Goal: Transaction & Acquisition: Subscribe to service/newsletter

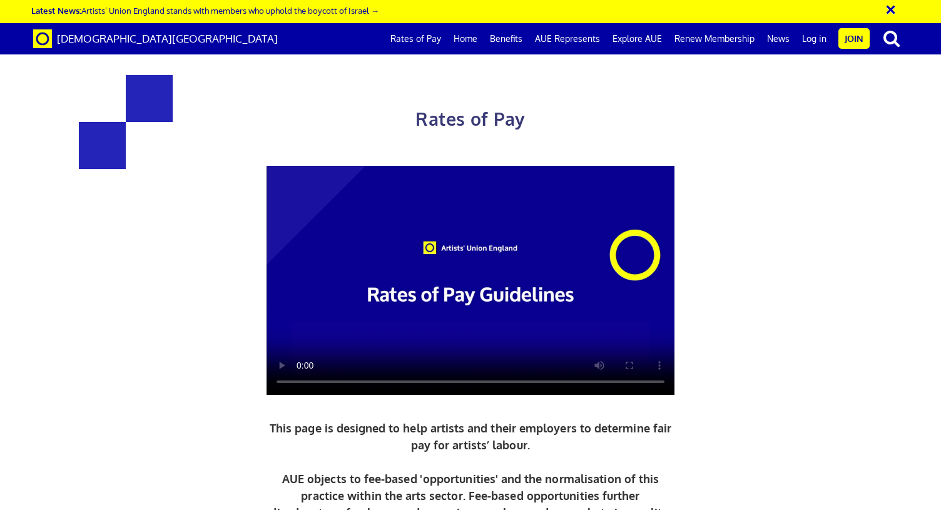
scroll to position [0, 9]
click at [795, 144] on div "Rates of Pay This page is designed to help artists and their employers to deter…" at bounding box center [470, 328] width 959 height 630
click at [850, 41] on link "Join" at bounding box center [853, 38] width 31 height 21
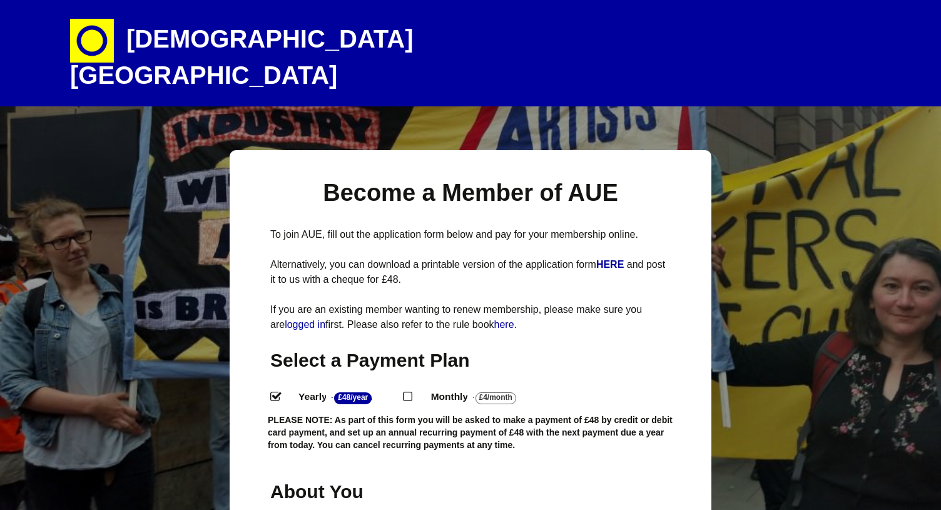
select select
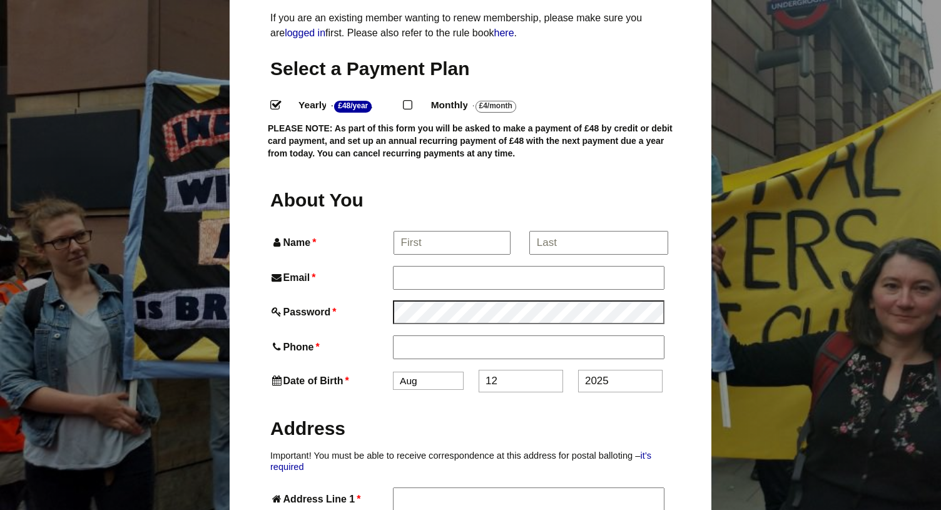
scroll to position [284, 0]
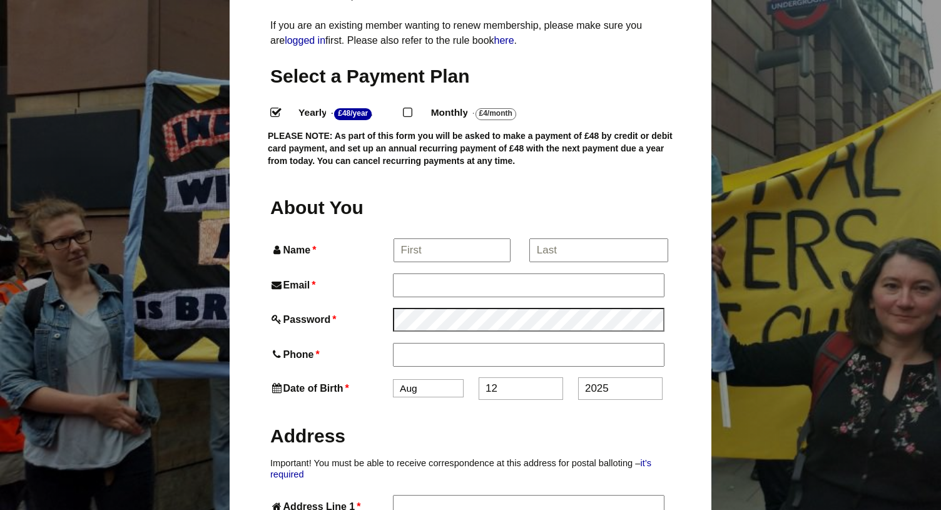
click at [431, 104] on label "Monthly - £4/Month ." at bounding box center [484, 113] width 128 height 18
click at [411, 108] on input "Monthly - £4/Month ." at bounding box center [407, 112] width 8 height 8
radio input "true"
click at [420, 239] on input "Name *" at bounding box center [451, 250] width 116 height 23
type input "Beatrice"
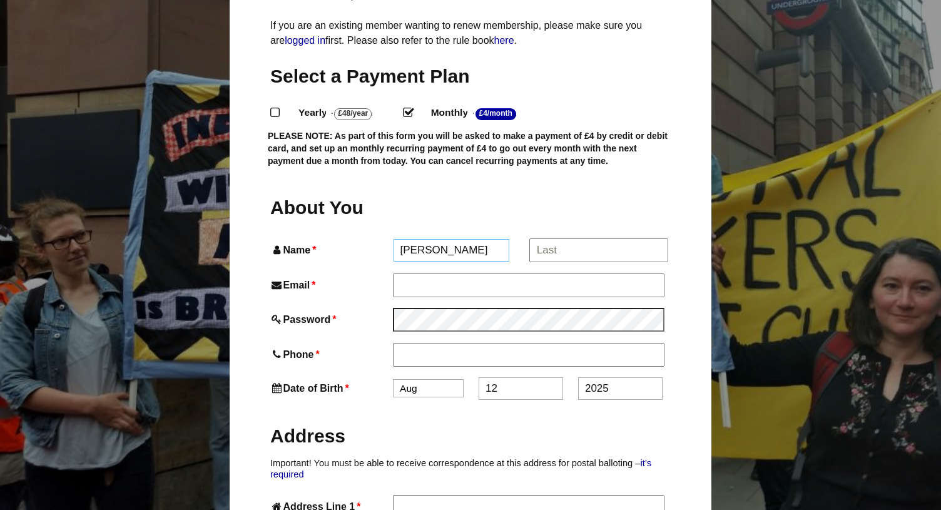
type input "Beatrice Vorster"
type input "beavorster@gmail.com"
type input "07817553921"
type input "Flat 34a Ledbury House, East Dulwich Estate"
type input "London"
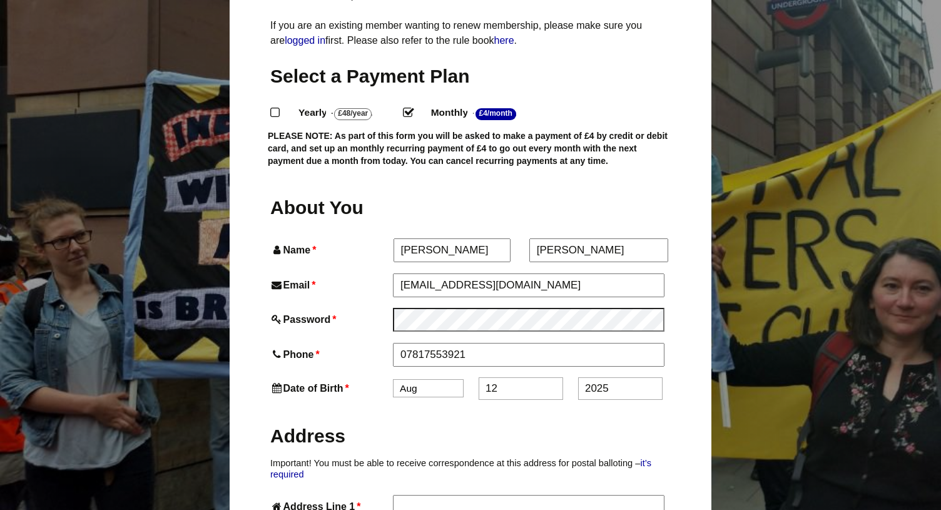
type input "SE22 8AN"
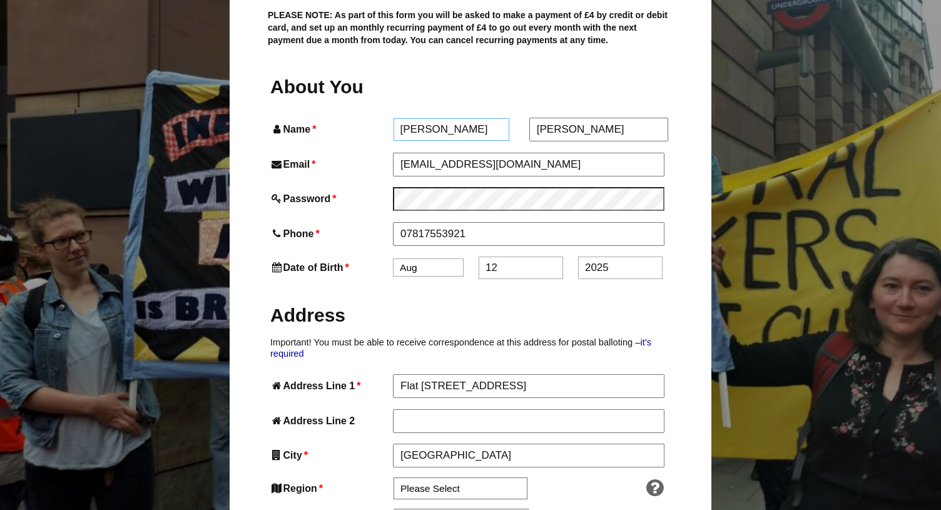
scroll to position [475, 0]
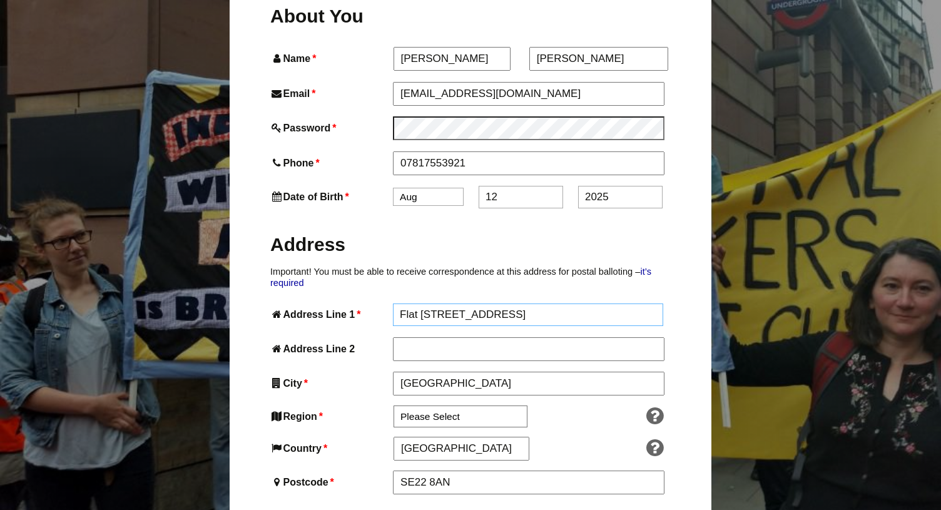
drag, startPoint x: 640, startPoint y: 294, endPoint x: 299, endPoint y: 293, distance: 340.8
click at [299, 303] on div "Address Line 1 * Flat 34a Ledbury House, East Dulwich Estate" at bounding box center [470, 314] width 400 height 23
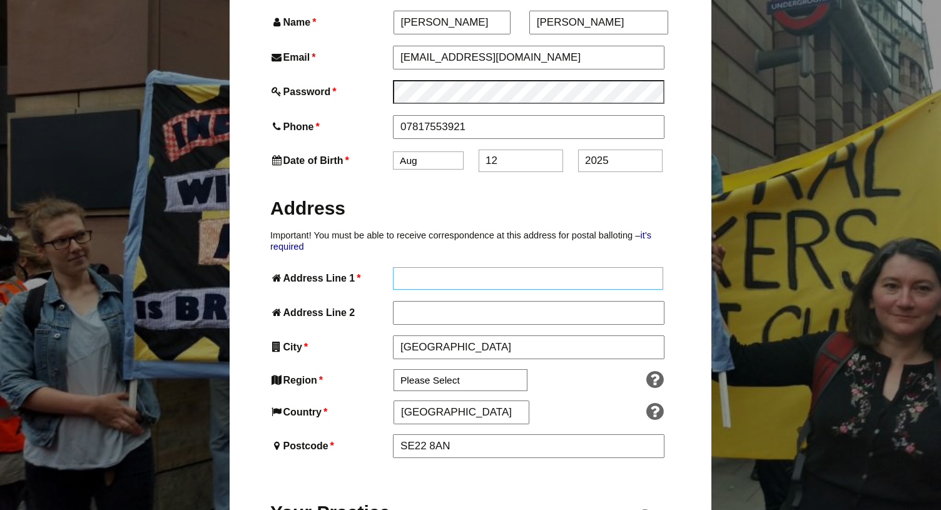
scroll to position [516, 0]
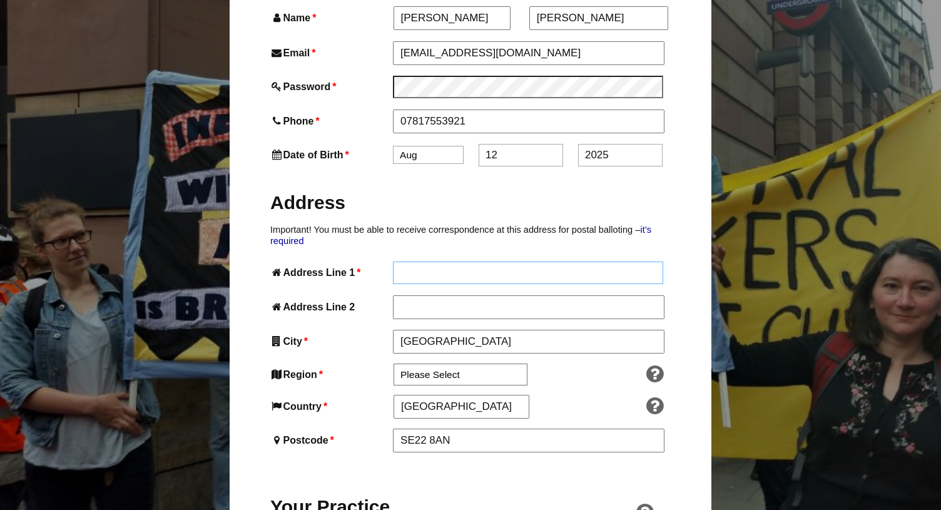
click at [476, 261] on input "Address Line 1 *" at bounding box center [528, 272] width 270 height 23
paste input "Second Floor Studios & Arts"
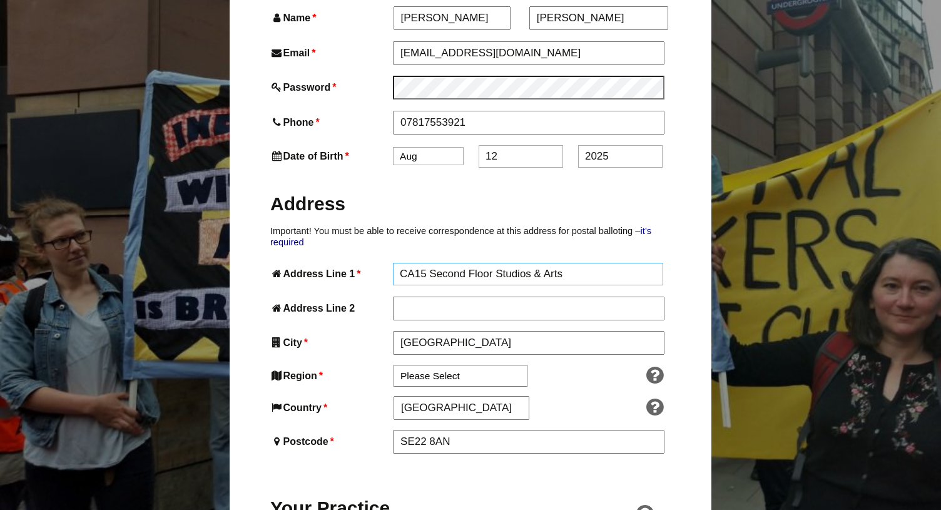
type input "CA15 Second Floor Studios & Arts"
click at [488, 298] on input "Address Line 2" at bounding box center [528, 309] width 270 height 23
paste input "Alloy House"
click at [488, 298] on input "Alloy House" at bounding box center [528, 309] width 270 height 23
paste input "Moulding Lane"
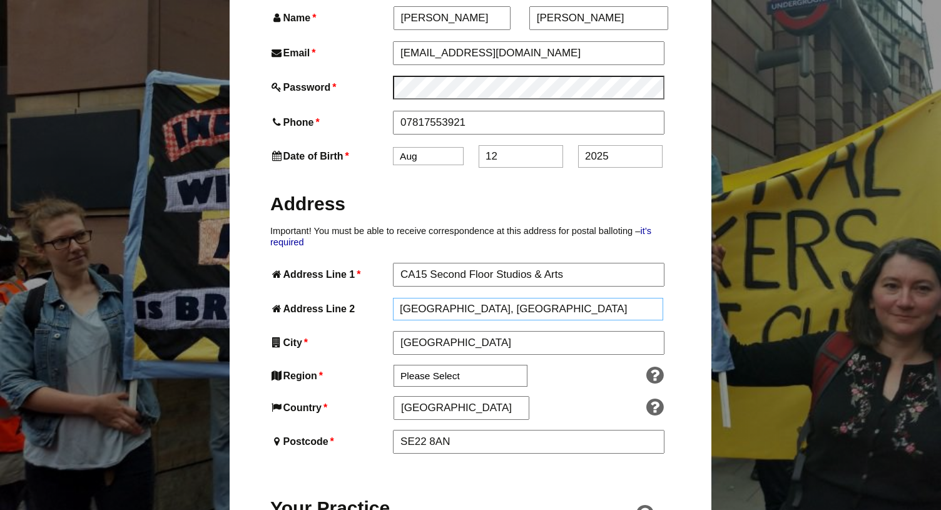
type input "Alloy House, Moulding Lane"
click at [449, 366] on select "Please Select South East England London North West England East of England West…" at bounding box center [460, 377] width 134 height 22
select select "London"
drag, startPoint x: 479, startPoint y: 413, endPoint x: 355, endPoint y: 411, distance: 123.8
click at [356, 431] on div "Postcode * SE22 8AN" at bounding box center [470, 442] width 400 height 23
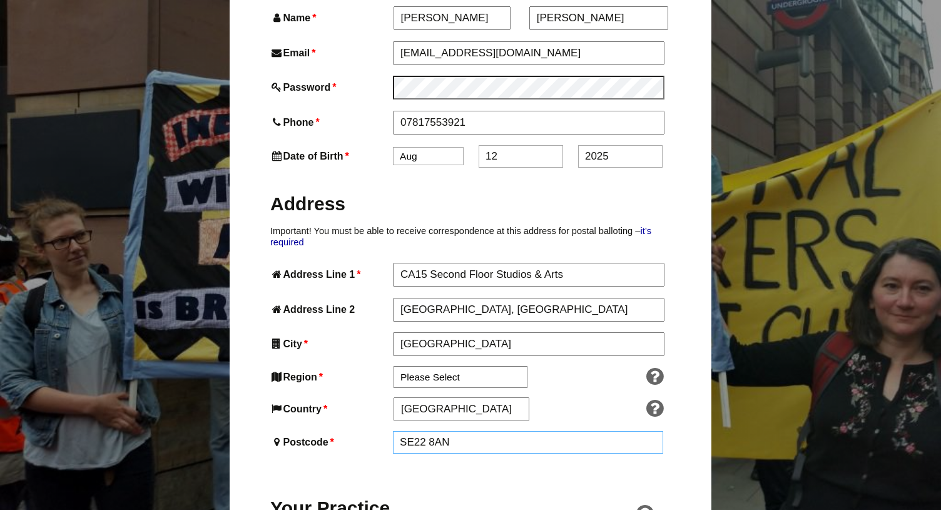
paste input "14 6B"
type input "SE14 6BN"
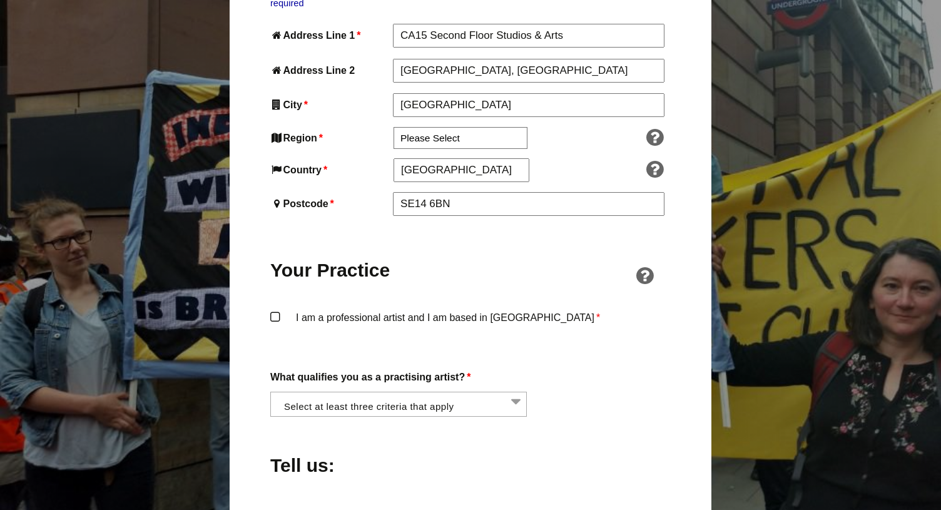
scroll to position [839, 0]
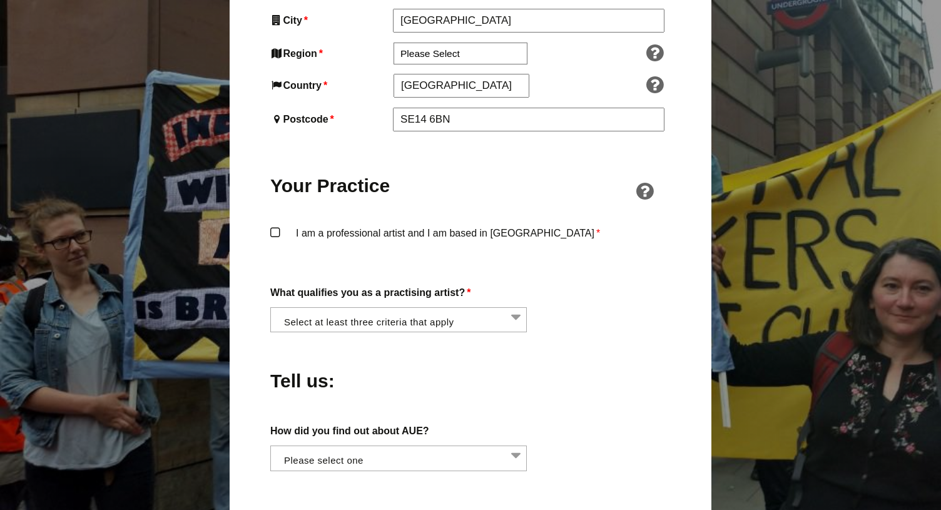
click at [273, 224] on label "I am a professional artist and I am based in England *" at bounding box center [470, 243] width 400 height 38
click at [0, 0] on input "I am a professional artist and I am based in England *" at bounding box center [0, 0] width 0 height 0
click at [488, 308] on li at bounding box center [402, 318] width 256 height 21
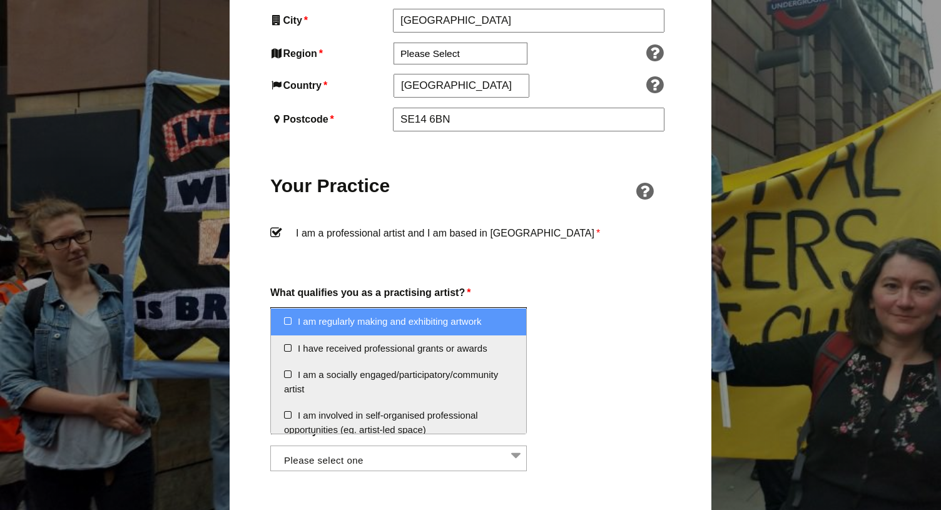
click at [497, 328] on li "I am regularly making and exhibiting artwork" at bounding box center [398, 321] width 255 height 27
select select "regularly_making_and_exhibiting_artwork"
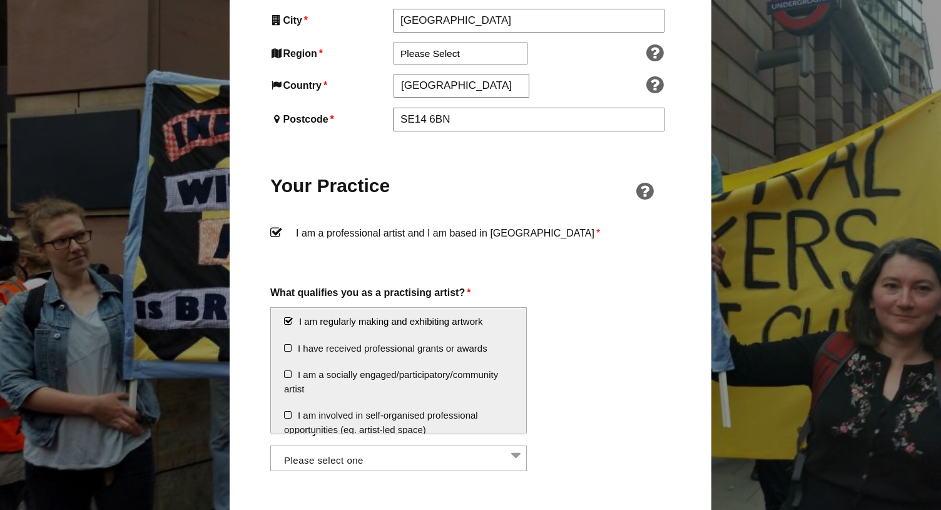
click at [618, 343] on div "Tell us:" at bounding box center [470, 377] width 400 height 68
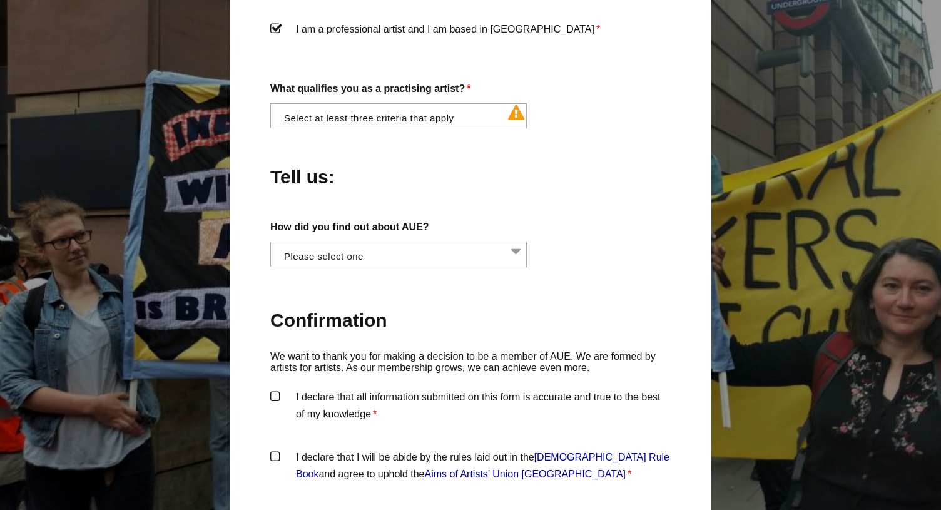
scroll to position [1065, 0]
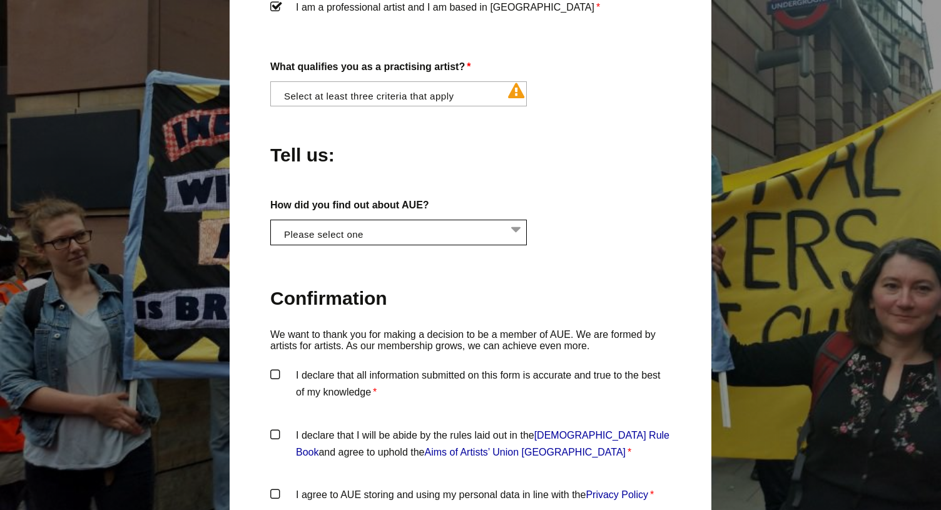
click at [486, 220] on li at bounding box center [402, 230] width 256 height 21
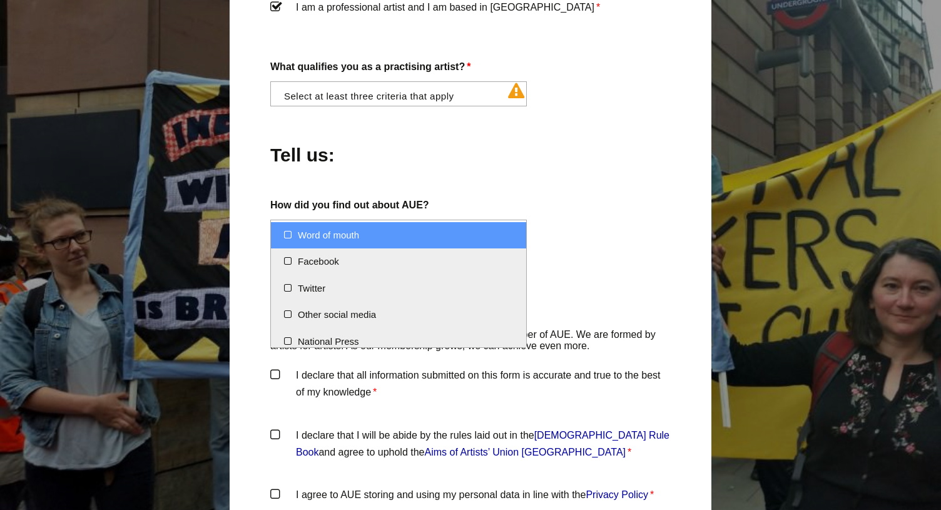
select select "Word of mouth"
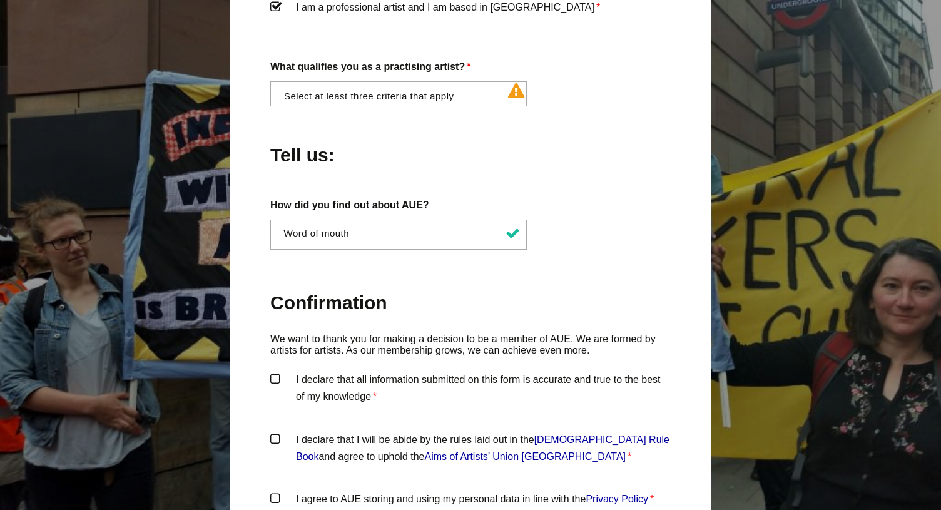
click at [415, 290] on h2 "Confirmation" at bounding box center [470, 302] width 400 height 24
click at [271, 371] on label "I declare that all information submitted on this form is accurate and true to t…" at bounding box center [470, 390] width 400 height 38
click at [0, 0] on input "I declare that all information submitted on this form is accurate and true to t…" at bounding box center [0, 0] width 0 height 0
click at [273, 431] on label "I declare that I will be abide by the rules laid out in the Artists' Union Engl…" at bounding box center [470, 450] width 400 height 38
click at [0, 0] on input "I declare that I will be abide by the rules laid out in the Artists' Union Engl…" at bounding box center [0, 0] width 0 height 0
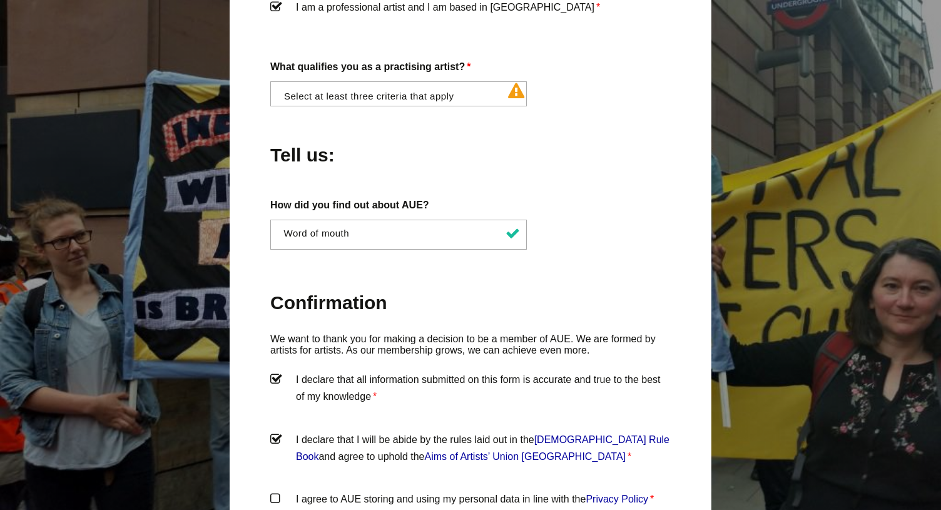
click at [272, 490] on label "I agree to AUE storing and using my personal data in line with the Privacy Poli…" at bounding box center [470, 509] width 400 height 38
click at [0, 0] on input "I agree to AUE storing and using my personal data in line with the Privacy Poli…" at bounding box center [0, 0] width 0 height 0
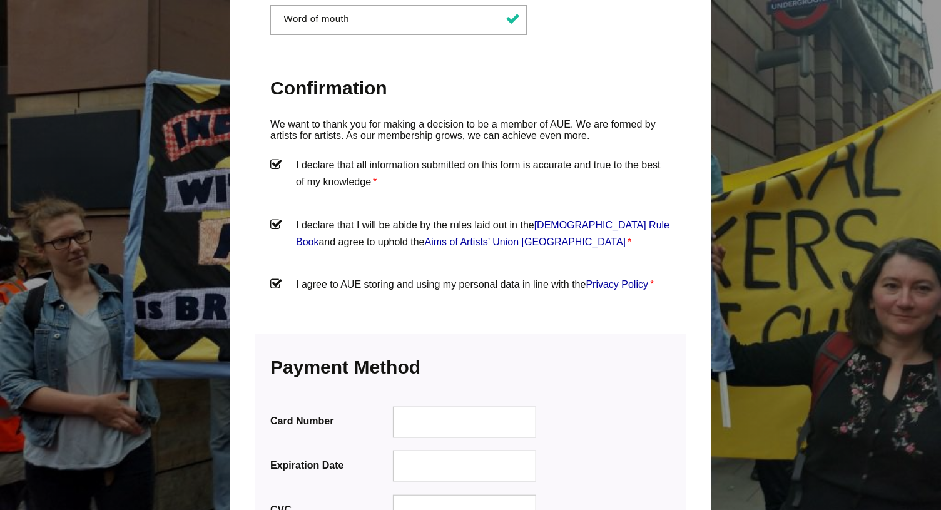
scroll to position [1438, 0]
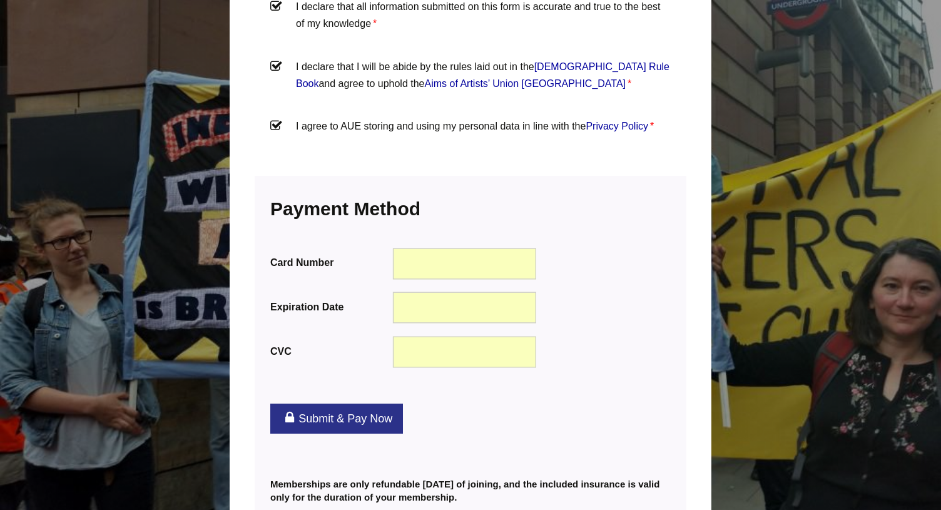
click at [365, 403] on link "Submit & Pay Now" at bounding box center [336, 418] width 133 height 30
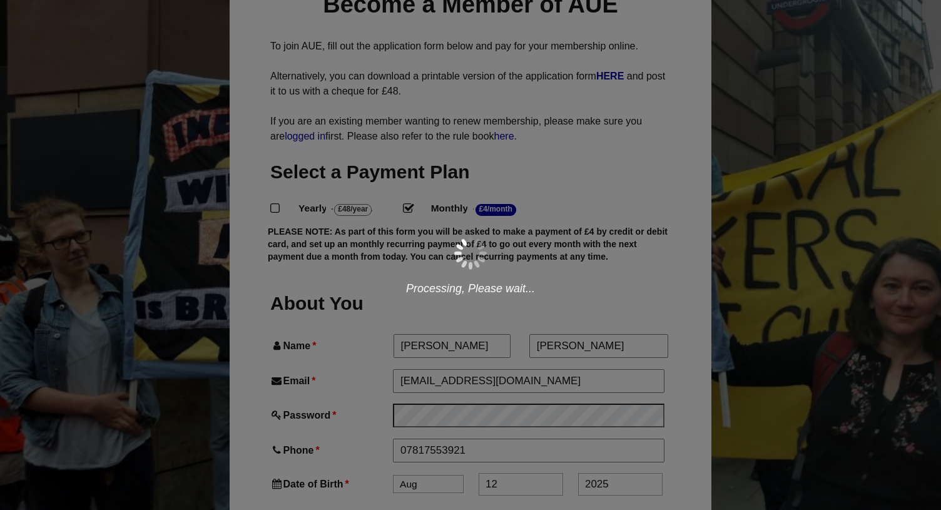
scroll to position [186, 0]
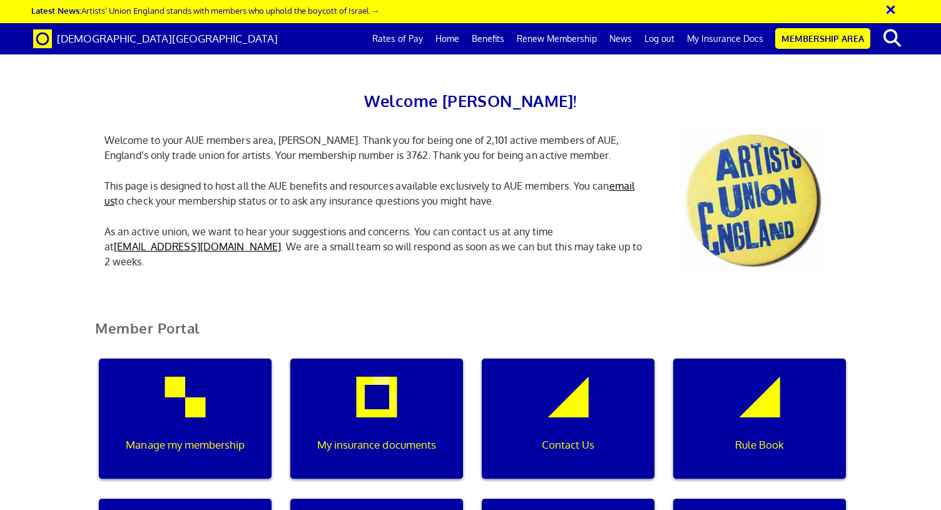
scroll to position [57, 0]
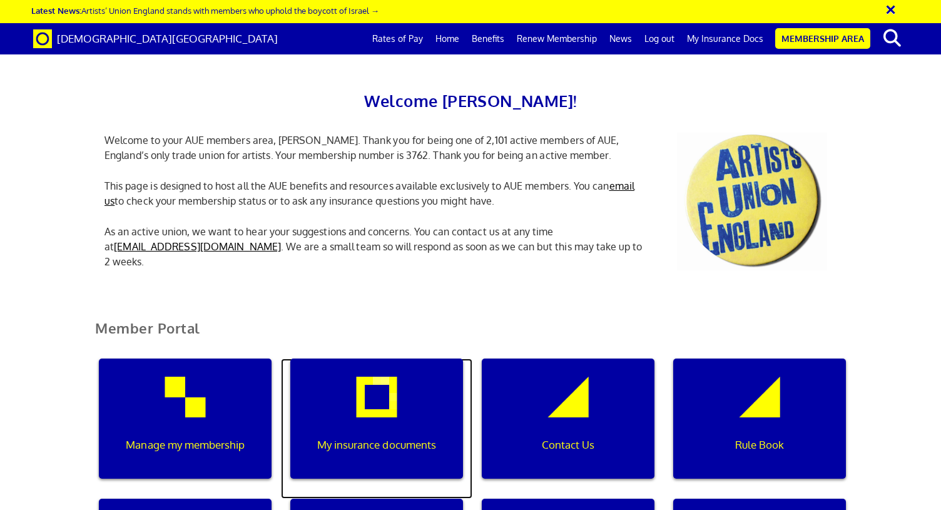
click at [386, 358] on div "My insurance documents" at bounding box center [376, 418] width 173 height 120
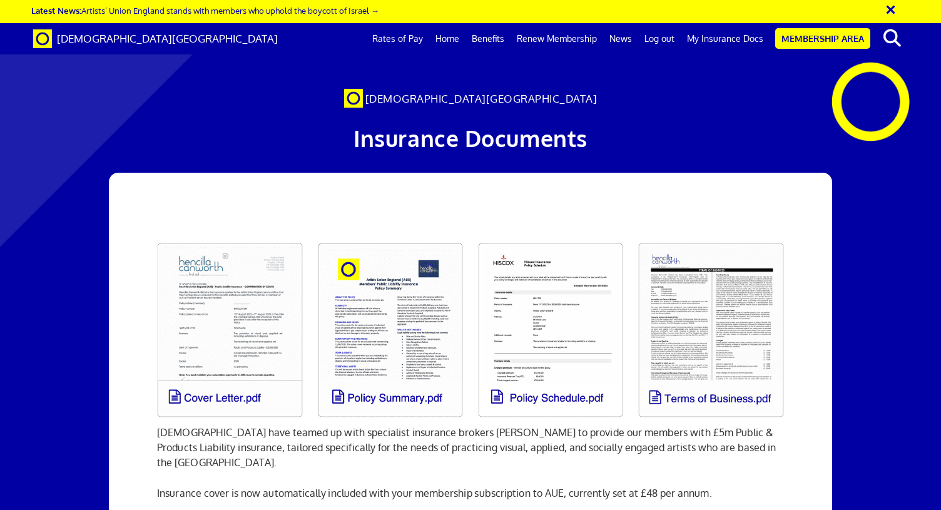
scroll to position [154, 0]
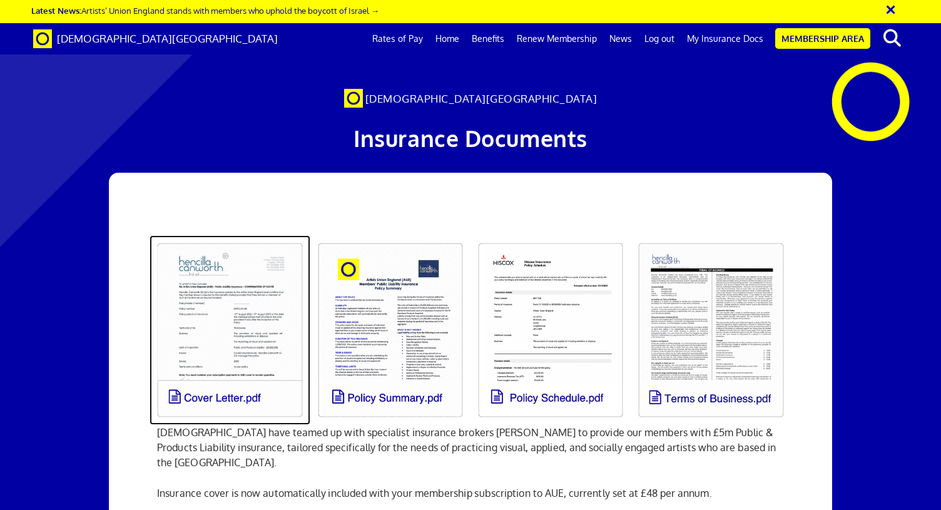
click at [235, 235] on link at bounding box center [229, 329] width 160 height 189
click at [250, 300] on link at bounding box center [229, 329] width 160 height 189
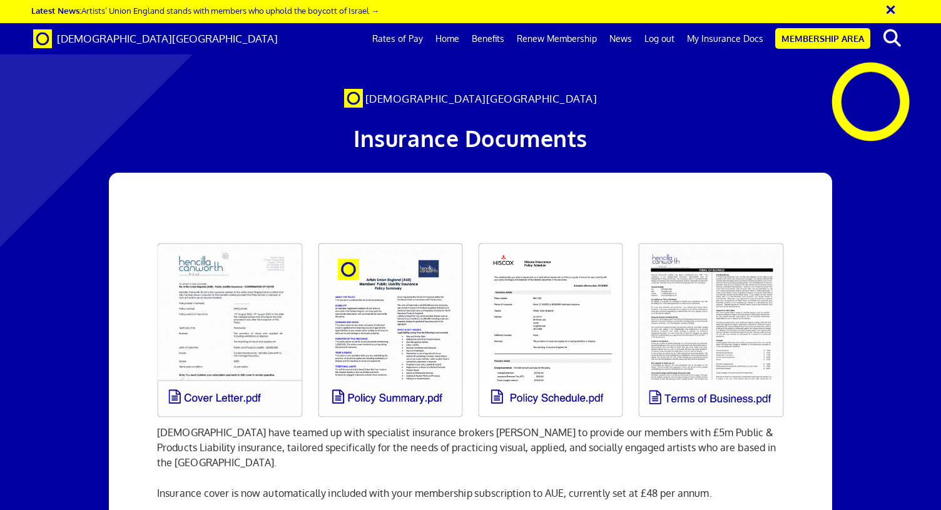
scroll to position [1805, 0]
click at [500, 43] on link "Benefits" at bounding box center [487, 38] width 45 height 31
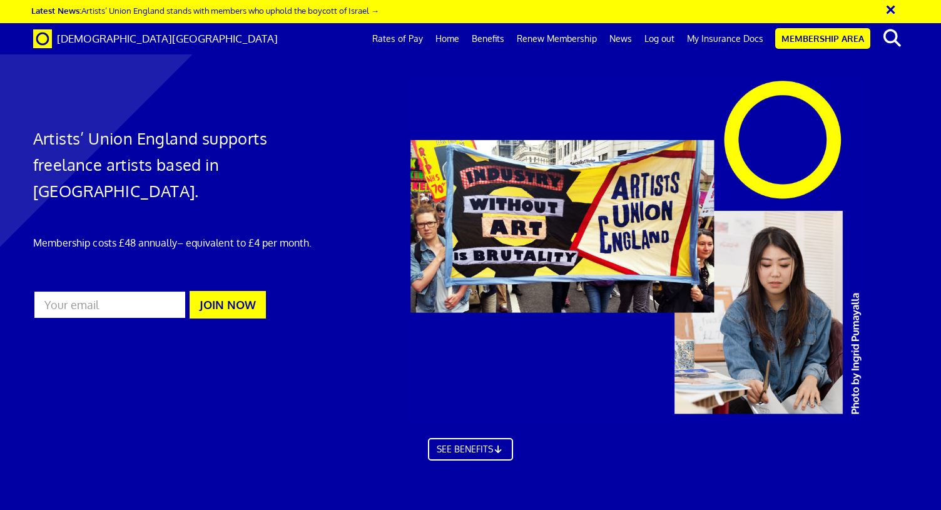
scroll to position [734, 0]
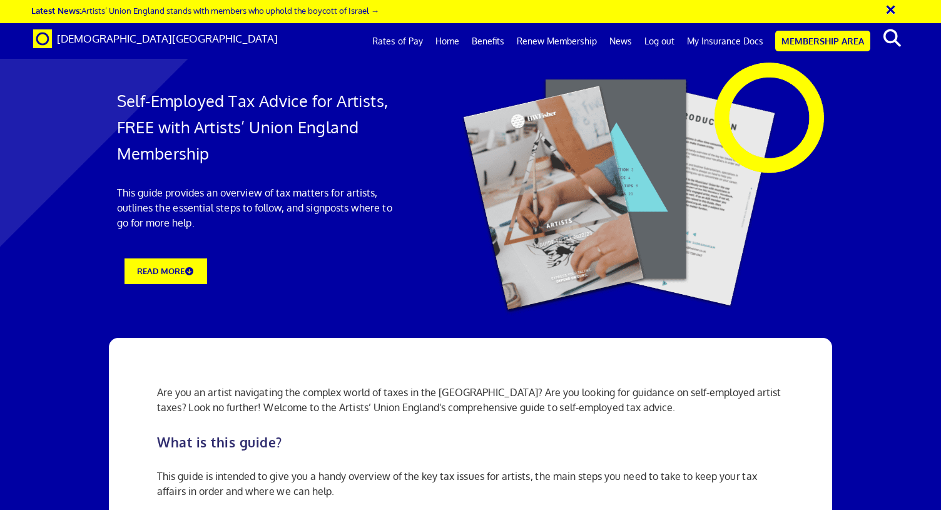
scroll to position [1139, 0]
click at [728, 36] on link "My Insurance Docs" at bounding box center [724, 41] width 89 height 31
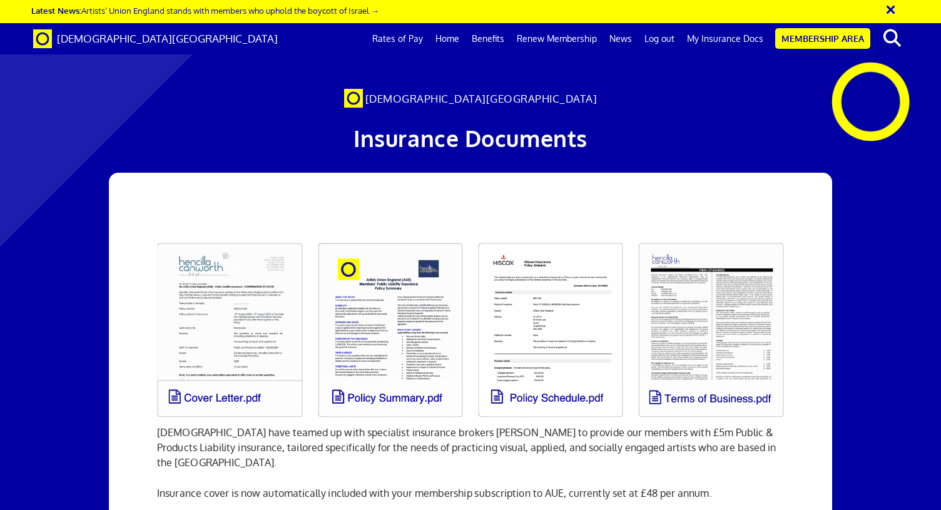
scroll to position [0, 9]
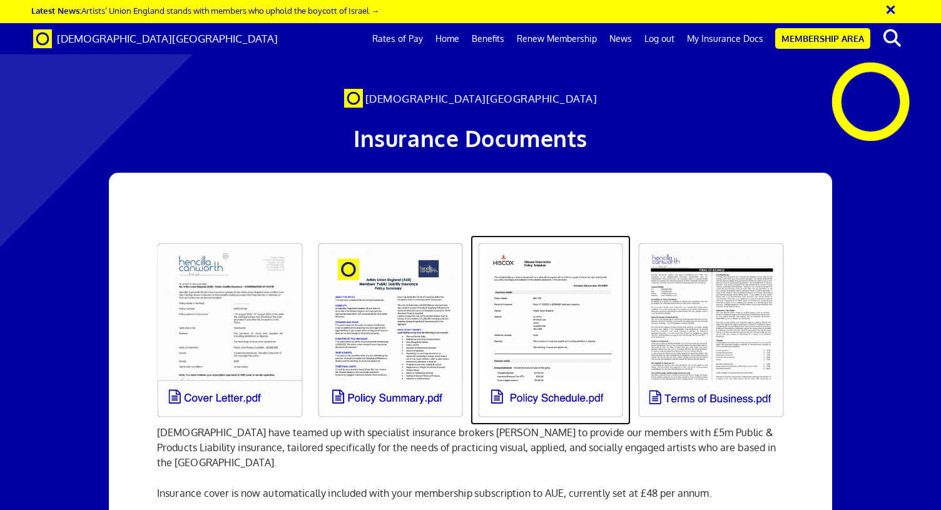
click at [532, 309] on link at bounding box center [550, 329] width 160 height 189
